Goal: Navigation & Orientation: Find specific page/section

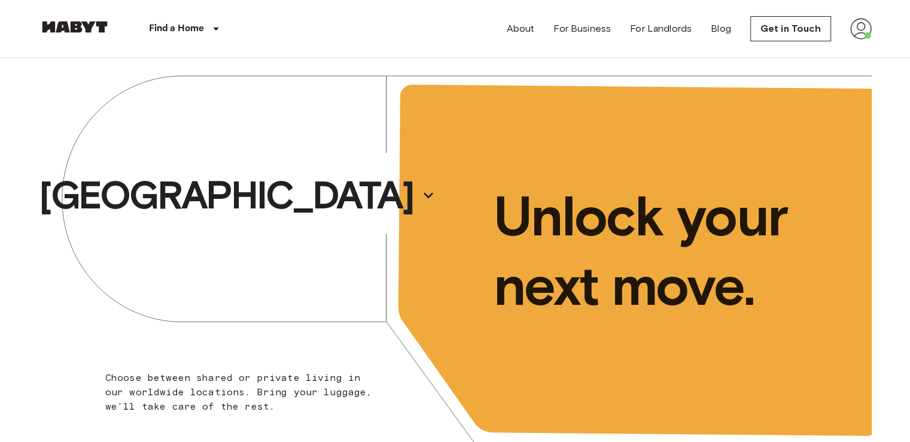
click at [864, 27] on img at bounding box center [862, 29] width 22 height 22
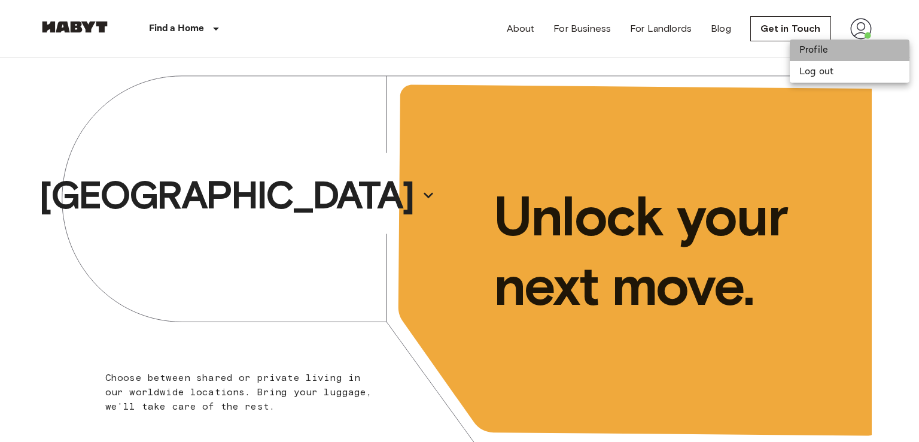
click at [832, 56] on li "Profile" at bounding box center [850, 51] width 120 height 22
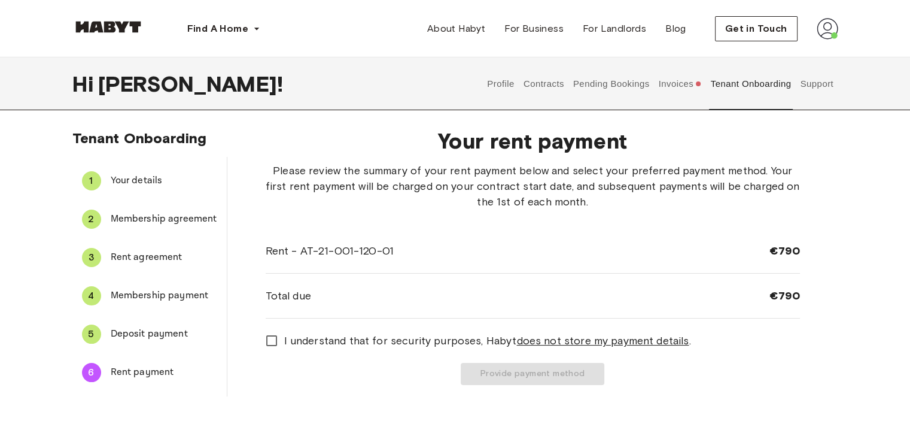
click at [144, 333] on span "Deposit payment" at bounding box center [164, 334] width 107 height 14
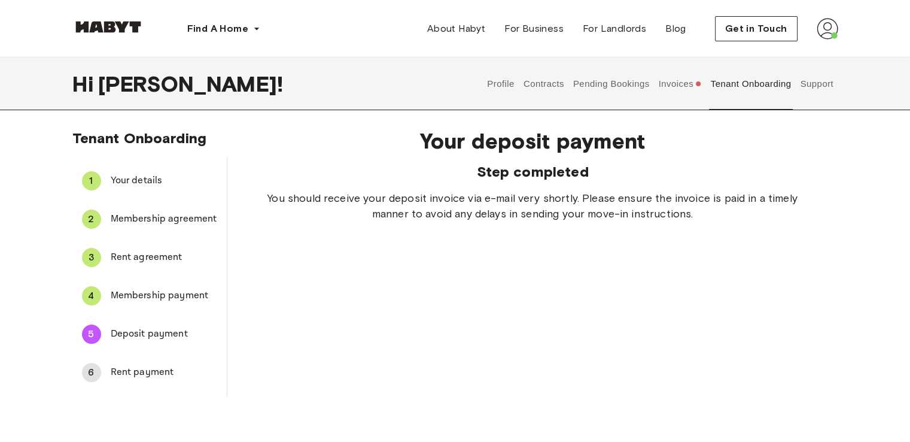
click at [684, 92] on button "Invoices" at bounding box center [680, 83] width 46 height 53
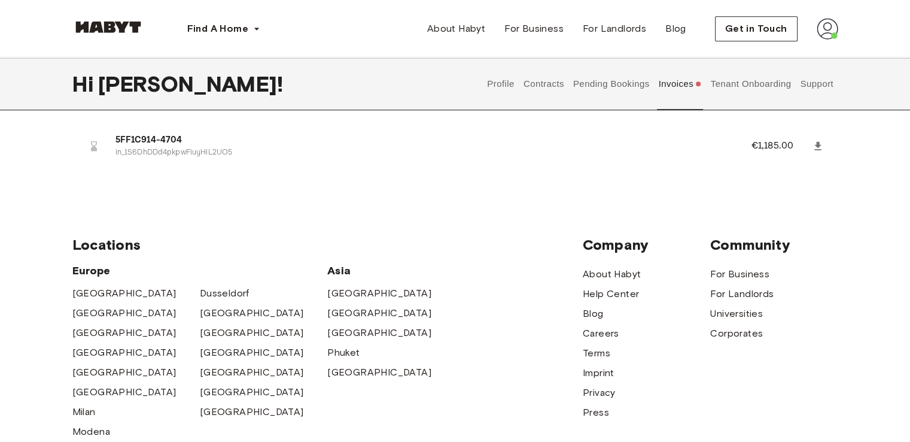
scroll to position [821, 0]
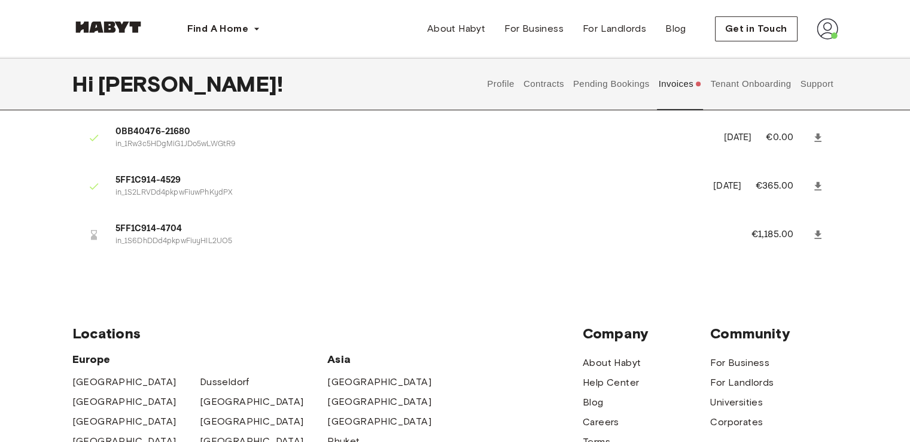
click at [768, 90] on button "Tenant Onboarding" at bounding box center [751, 83] width 84 height 53
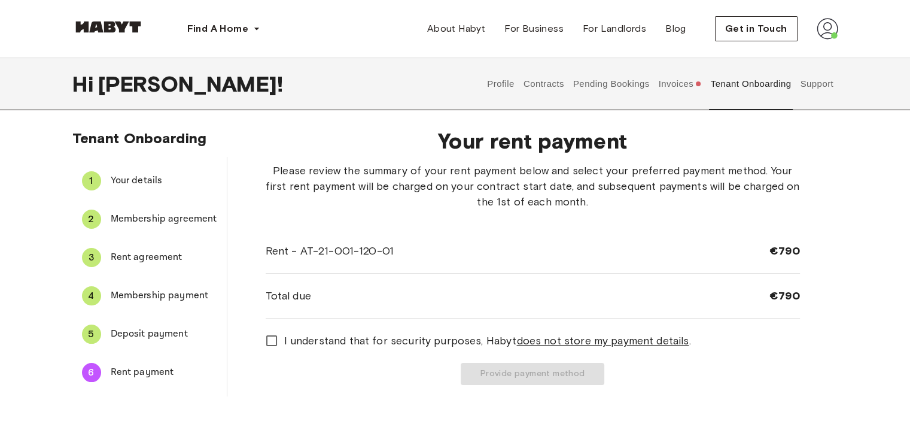
click at [673, 95] on button "Invoices" at bounding box center [680, 83] width 46 height 53
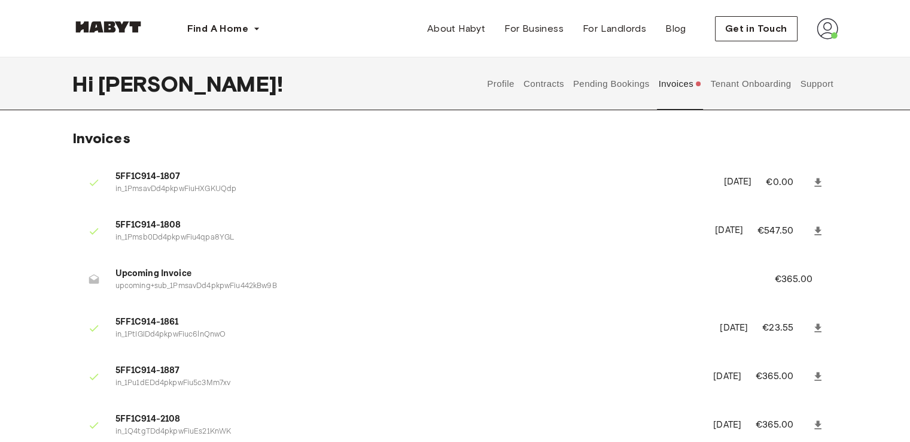
click at [625, 78] on button "Pending Bookings" at bounding box center [612, 83] width 80 height 53
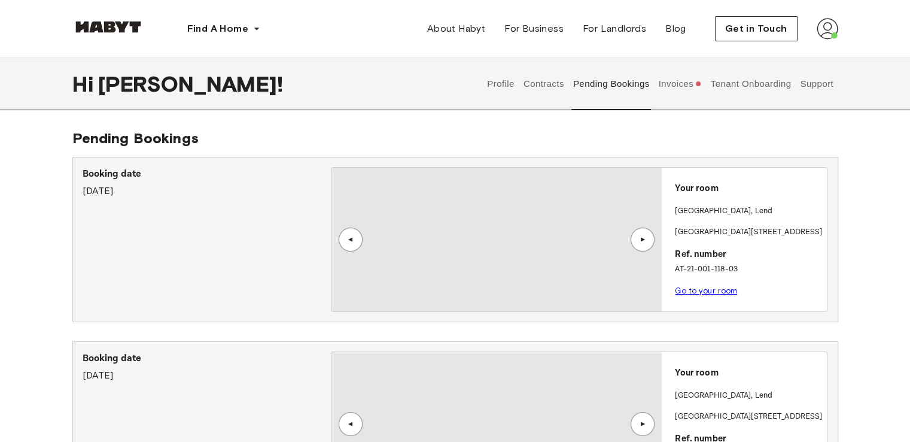
scroll to position [219, 0]
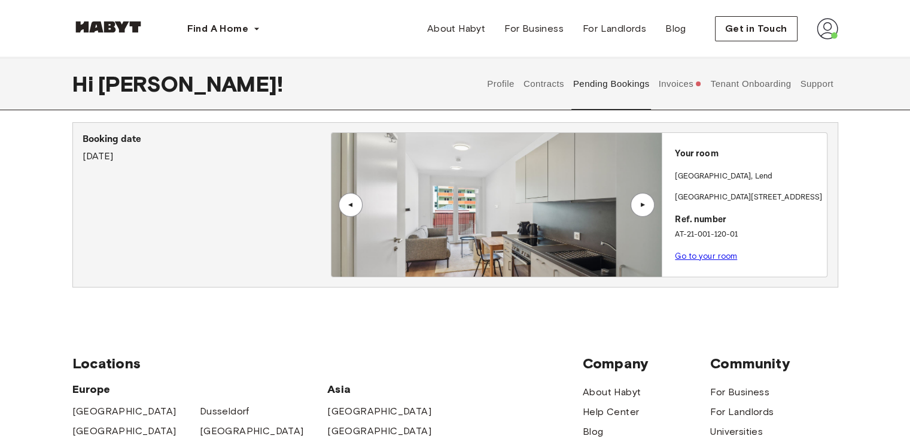
click at [561, 80] on button "Contracts" at bounding box center [544, 83] width 44 height 53
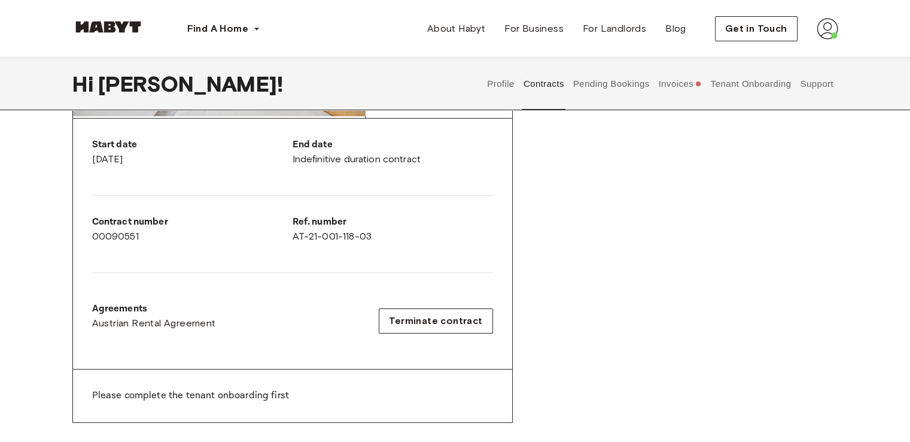
click at [492, 84] on button "Profile" at bounding box center [501, 83] width 31 height 53
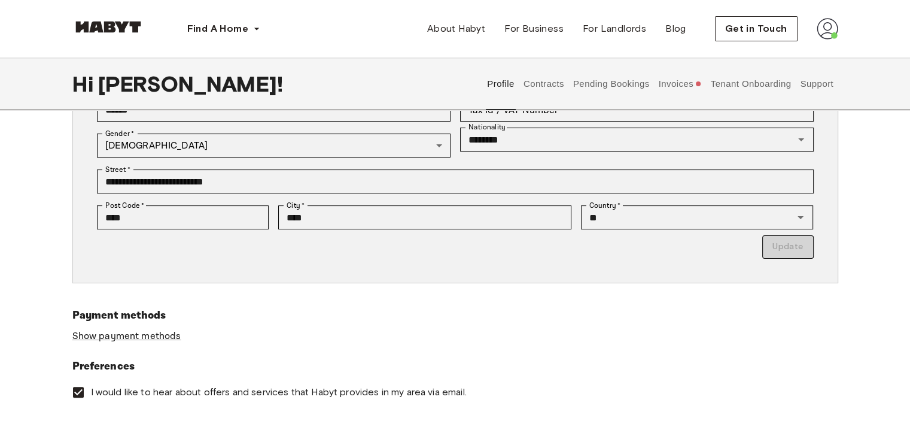
click at [530, 86] on button "Contracts" at bounding box center [544, 83] width 44 height 53
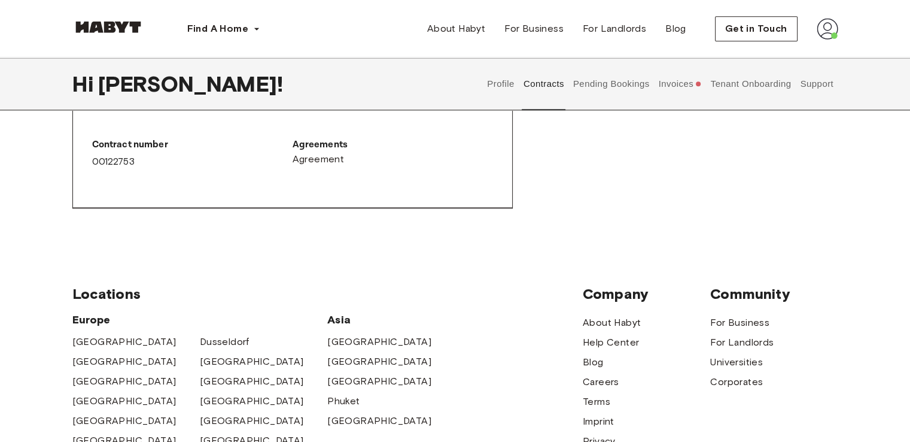
scroll to position [1468, 0]
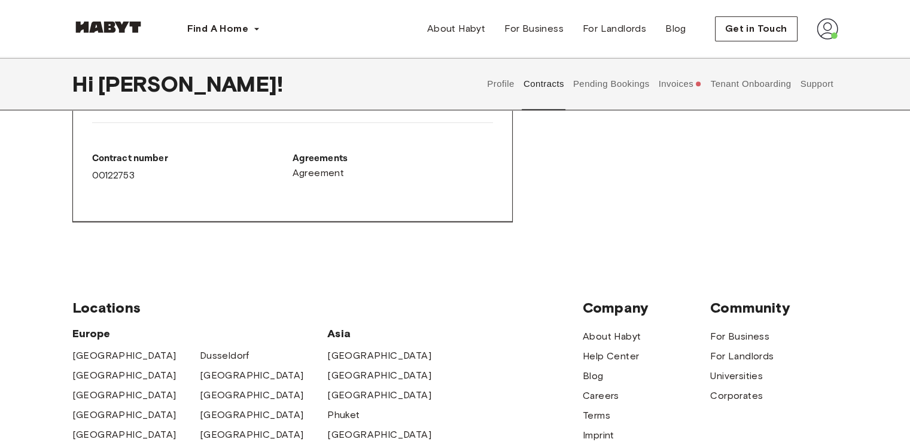
click at [496, 88] on button "Profile" at bounding box center [501, 83] width 31 height 53
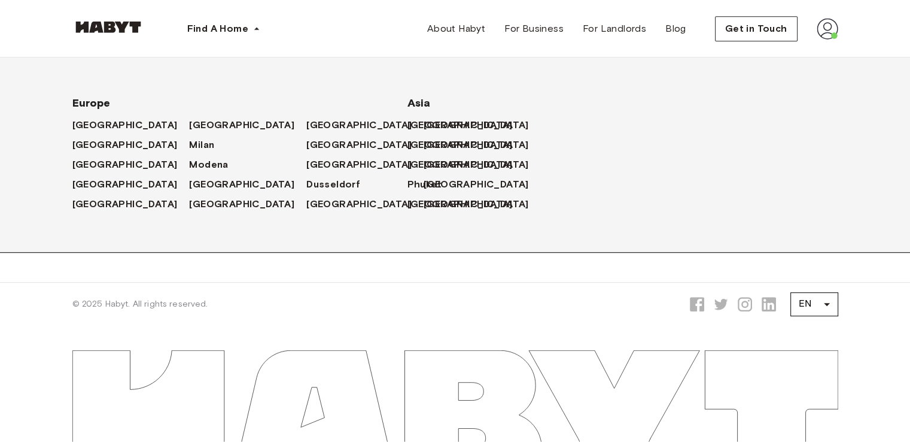
click at [424, 175] on div "[GEOGRAPHIC_DATA]" at bounding box center [482, 184] width 117 height 20
click at [426, 169] on span "[GEOGRAPHIC_DATA]" at bounding box center [478, 164] width 105 height 14
